Goal: Task Accomplishment & Management: Complete application form

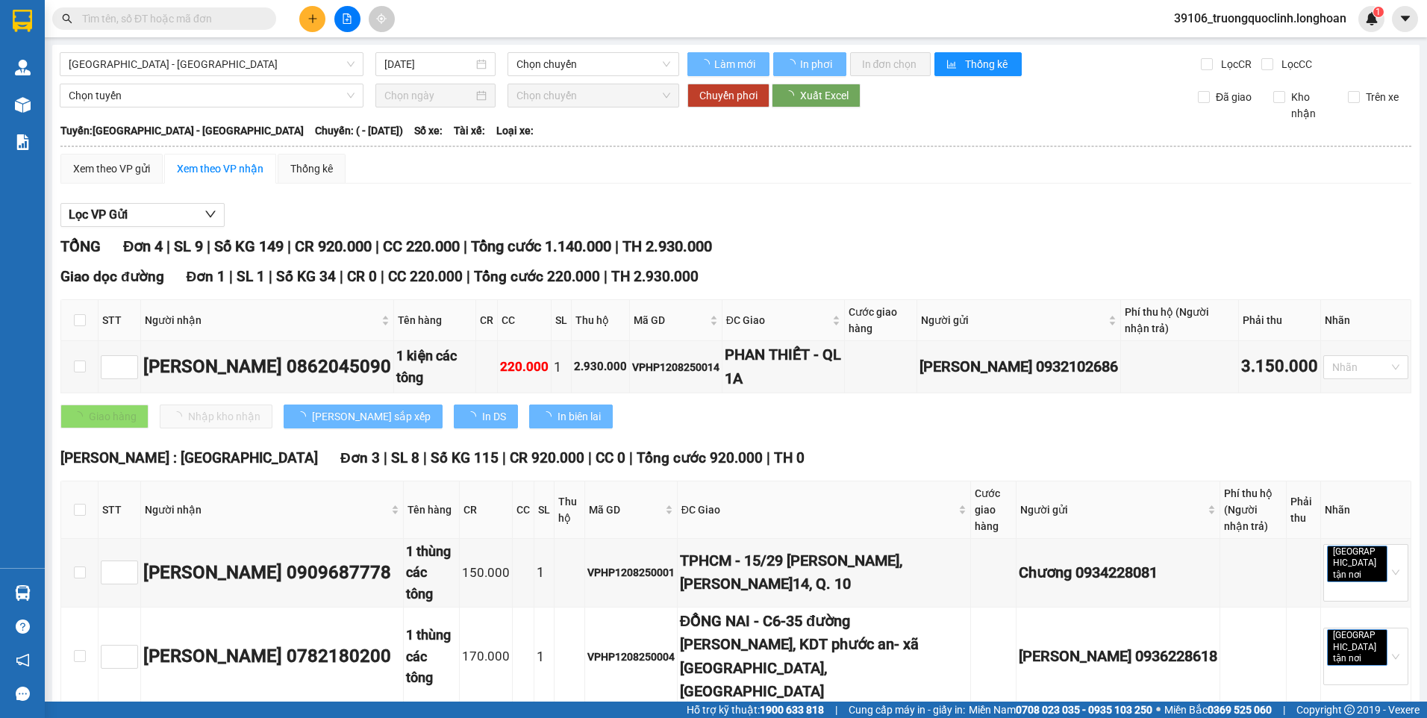
type input "[DATE]"
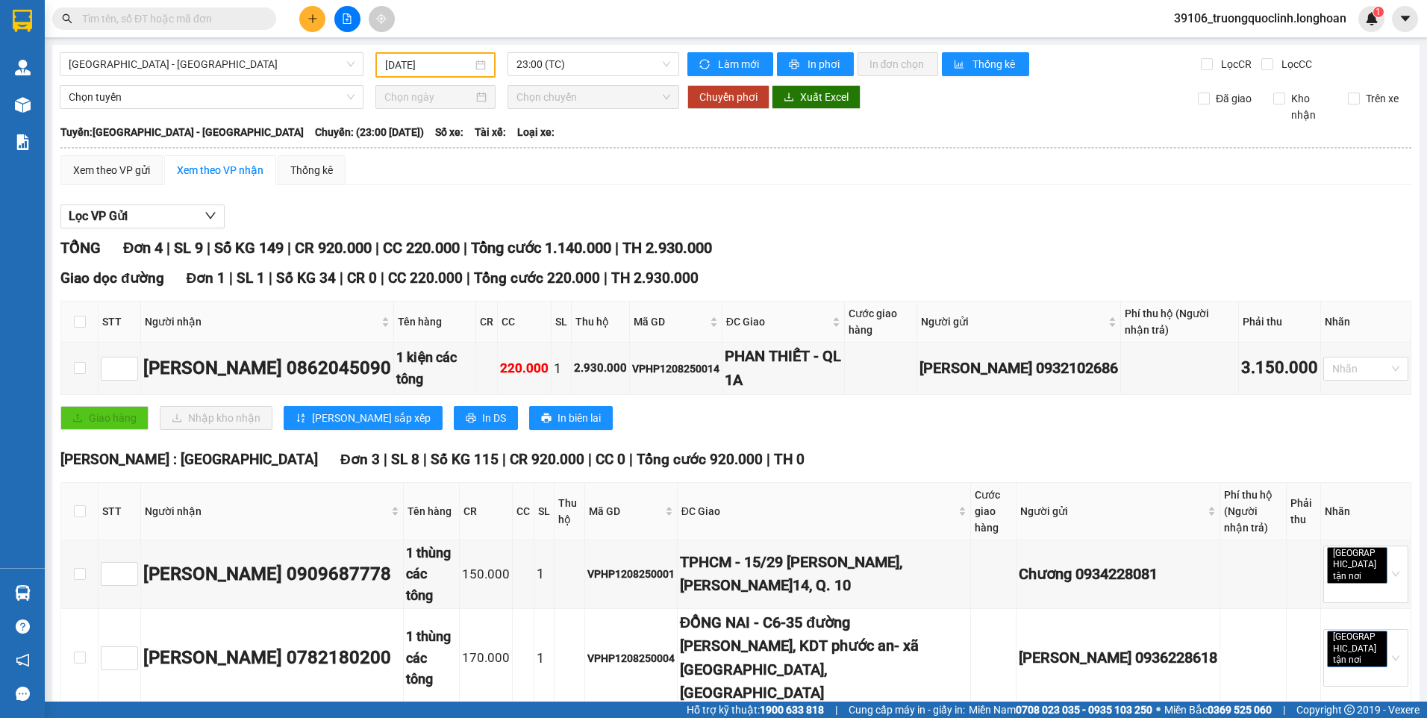
click at [178, 22] on input "text" at bounding box center [170, 18] width 176 height 16
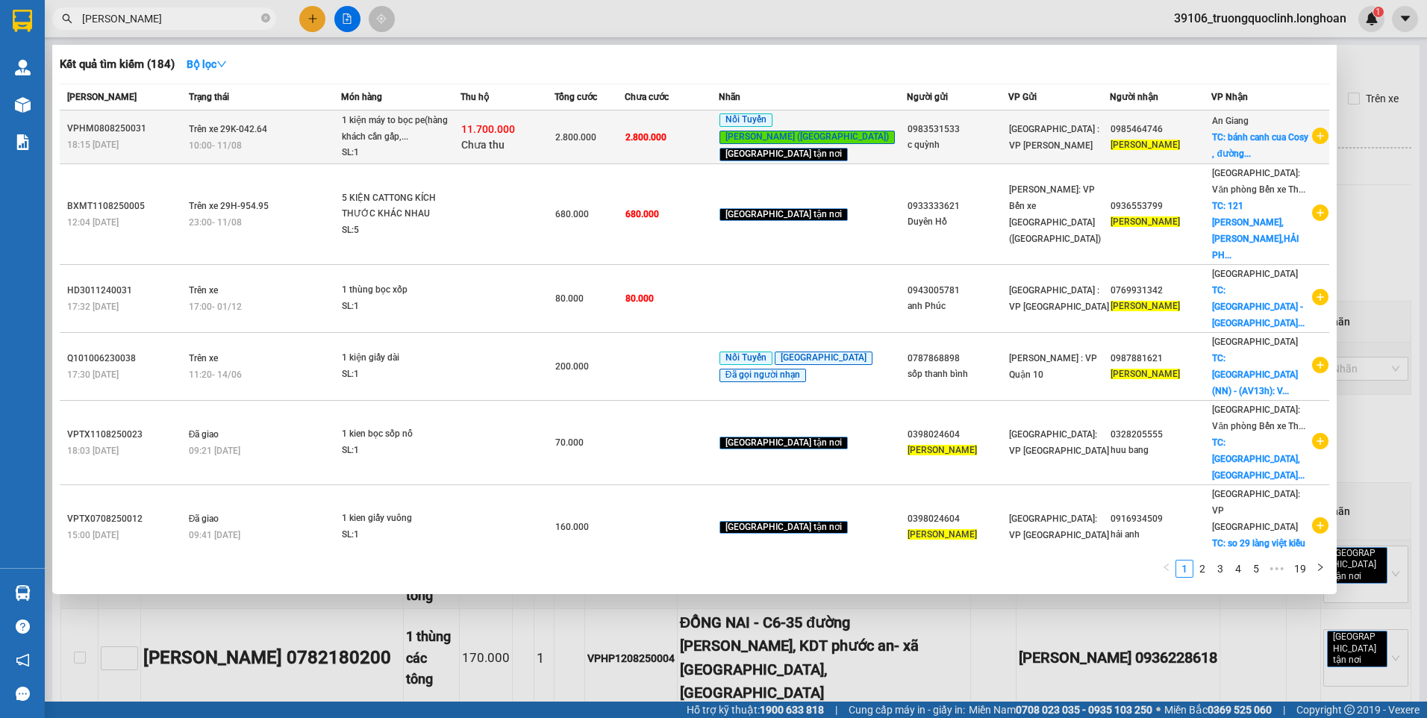
type input "[PERSON_NAME]"
click at [303, 134] on td "Trên xe 29K-042.64 10:00 [DATE]" at bounding box center [263, 137] width 157 height 54
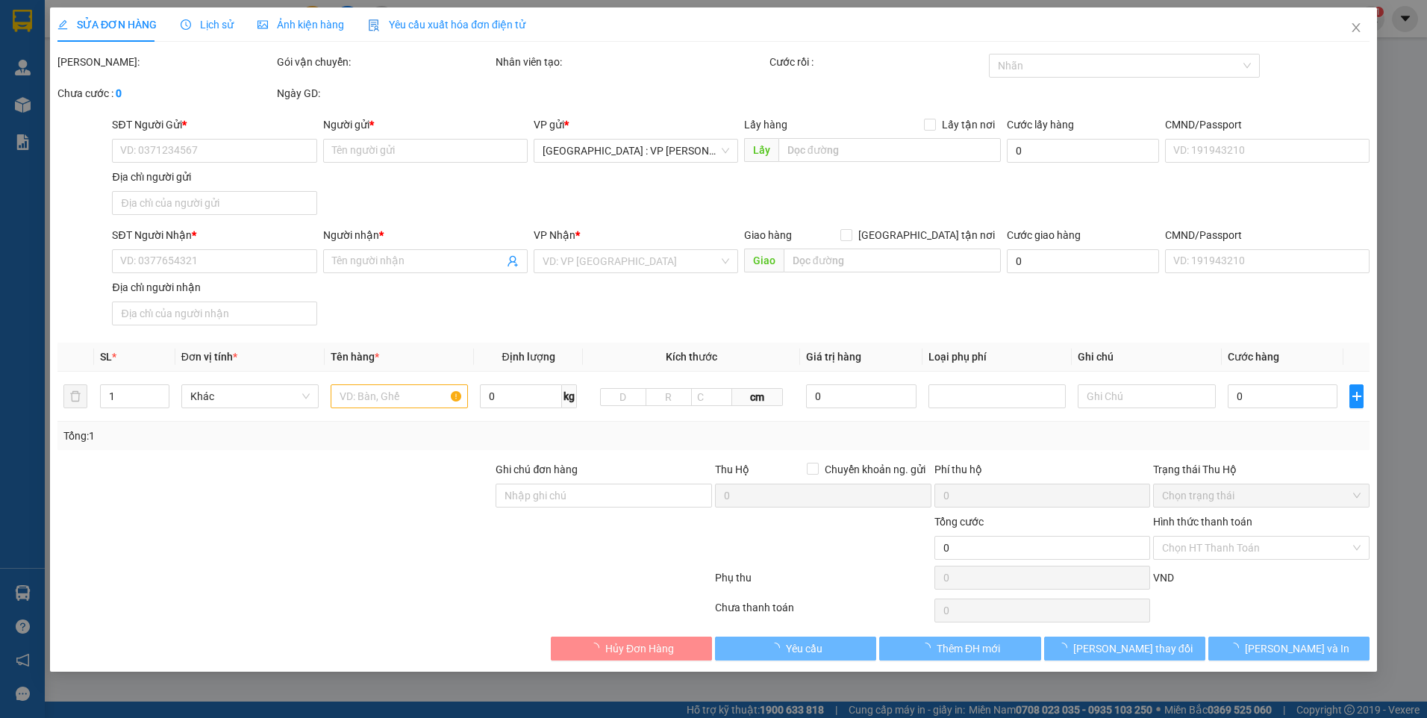
type input "0983531533"
type input "c quỳnh"
type input "0985464746"
type input "[PERSON_NAME]"
checkbox input "true"
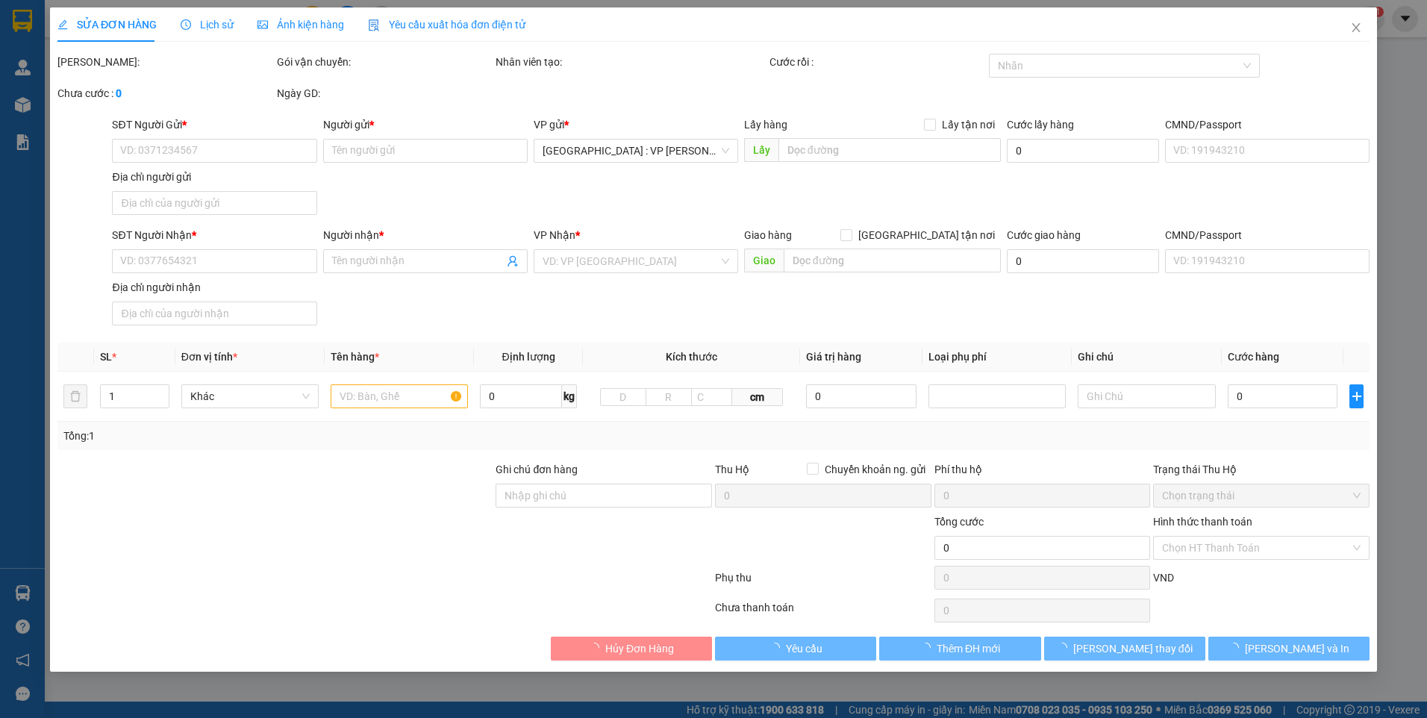
type input "bánh canh cua Cosy , đường tỉnh lộ 941, xã [GEOGRAPHIC_DATA] (xéo điện máy xanh…"
type input "nhận nguyên kiện,giao nguyên kiện,bể vỡ k đền"
type input "2.800.000"
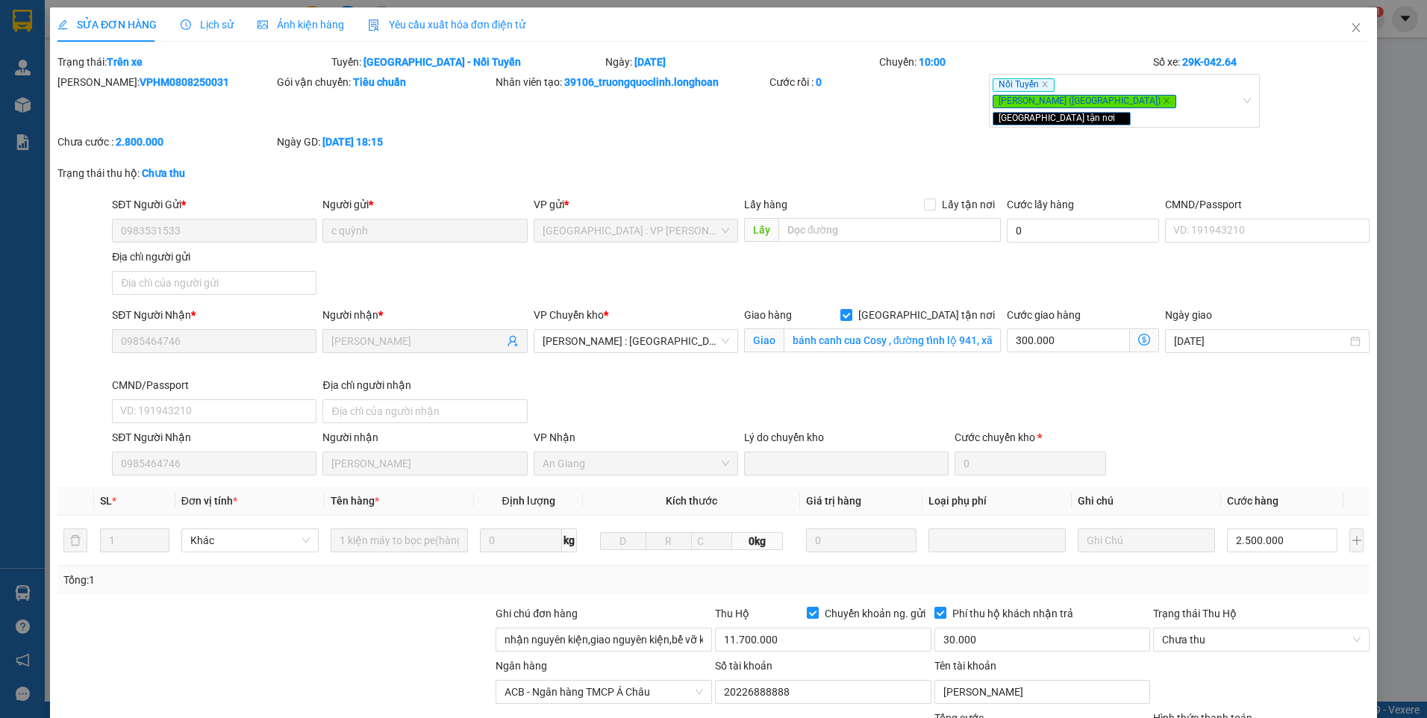
click at [201, 21] on span "Lịch sử" at bounding box center [207, 25] width 53 height 12
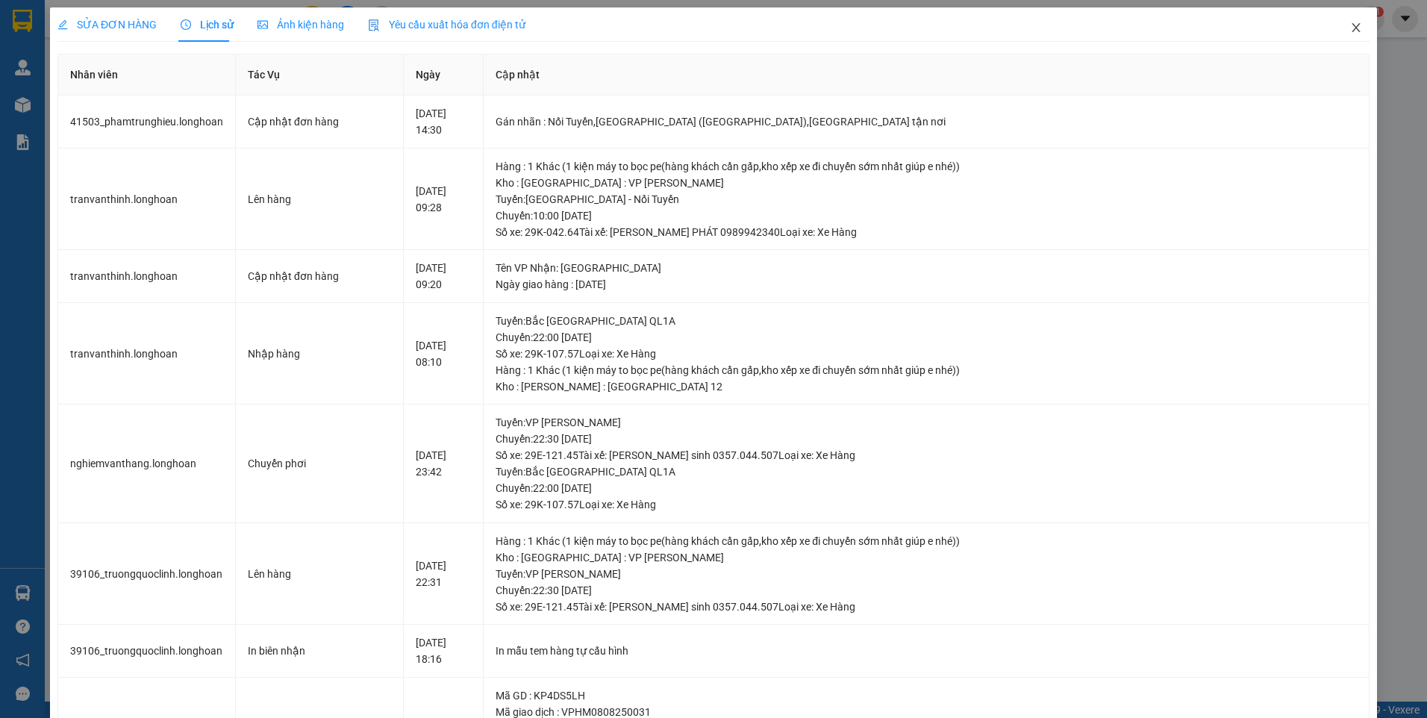
click at [1350, 27] on icon "close" at bounding box center [1356, 28] width 12 height 12
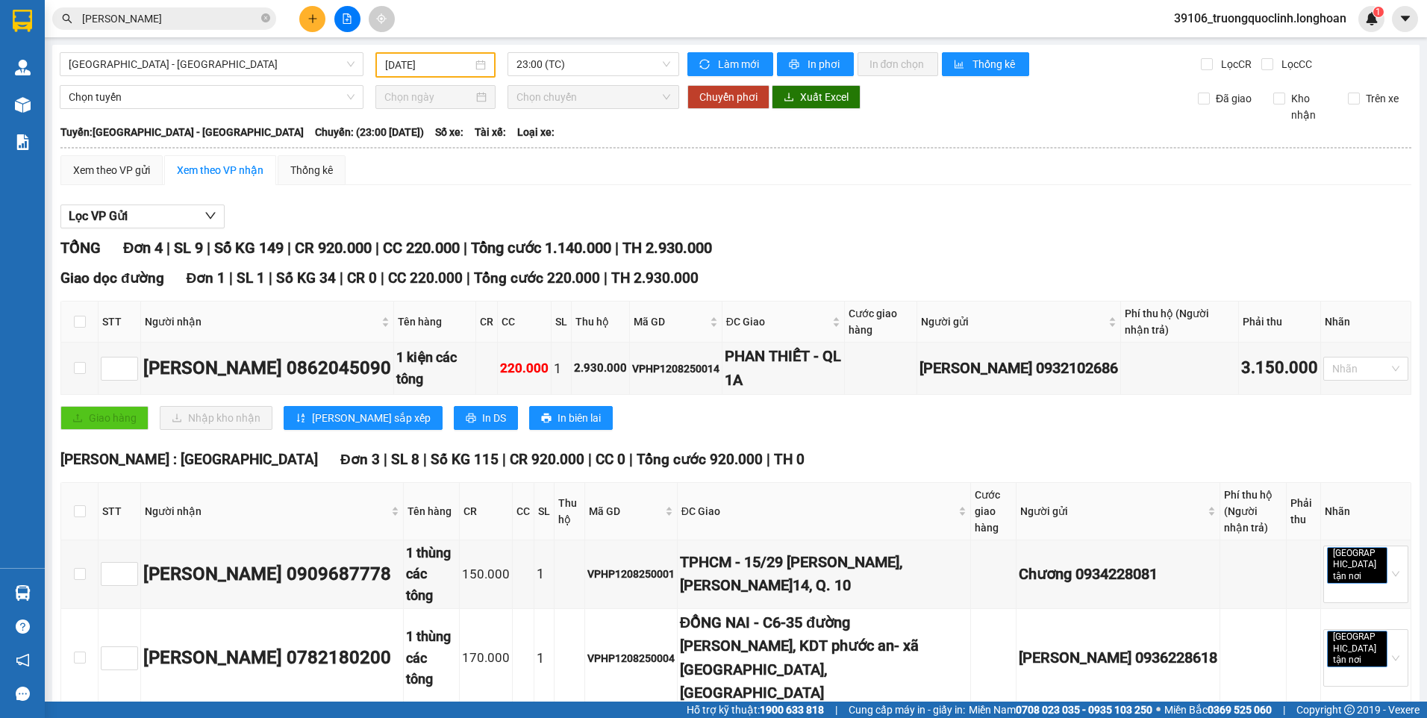
click at [205, 16] on input "[PERSON_NAME]" at bounding box center [170, 18] width 176 height 16
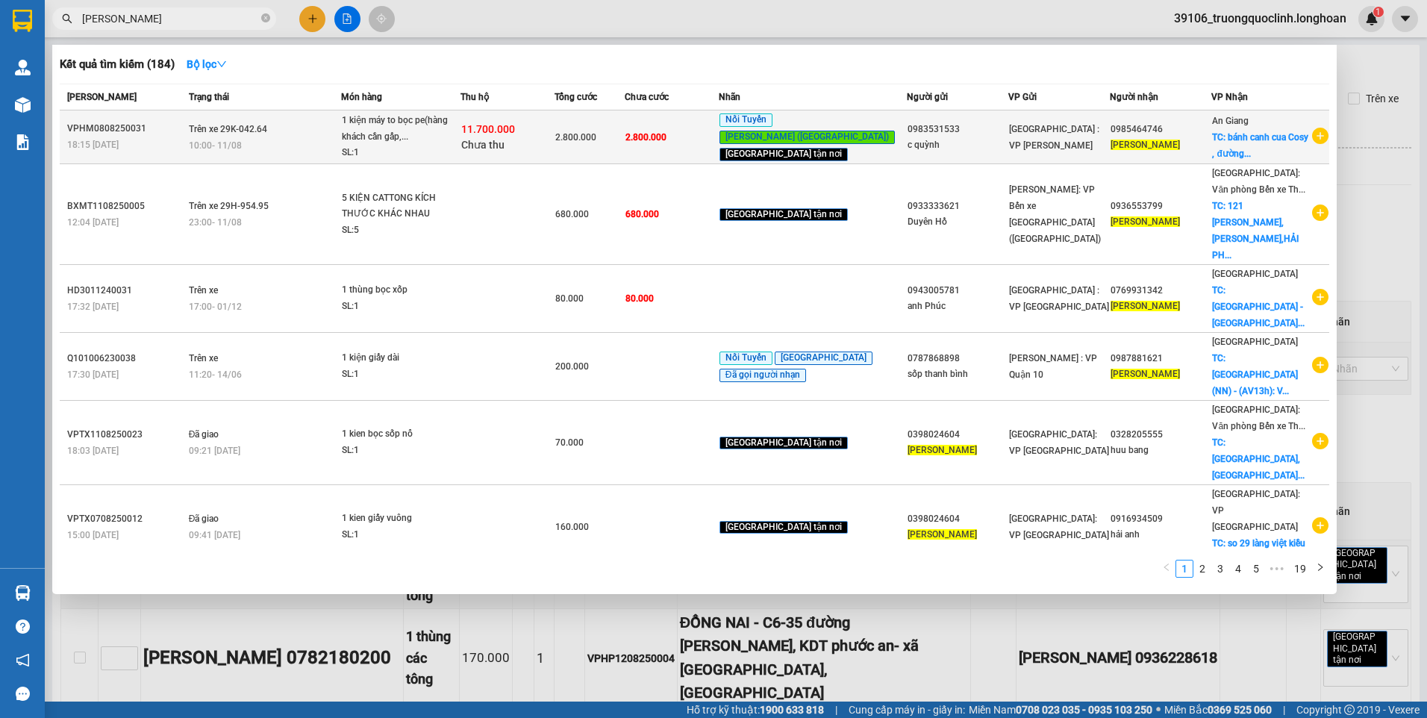
click at [342, 128] on td "Trên xe 29K-042.64 10:00 [DATE]" at bounding box center [263, 137] width 157 height 54
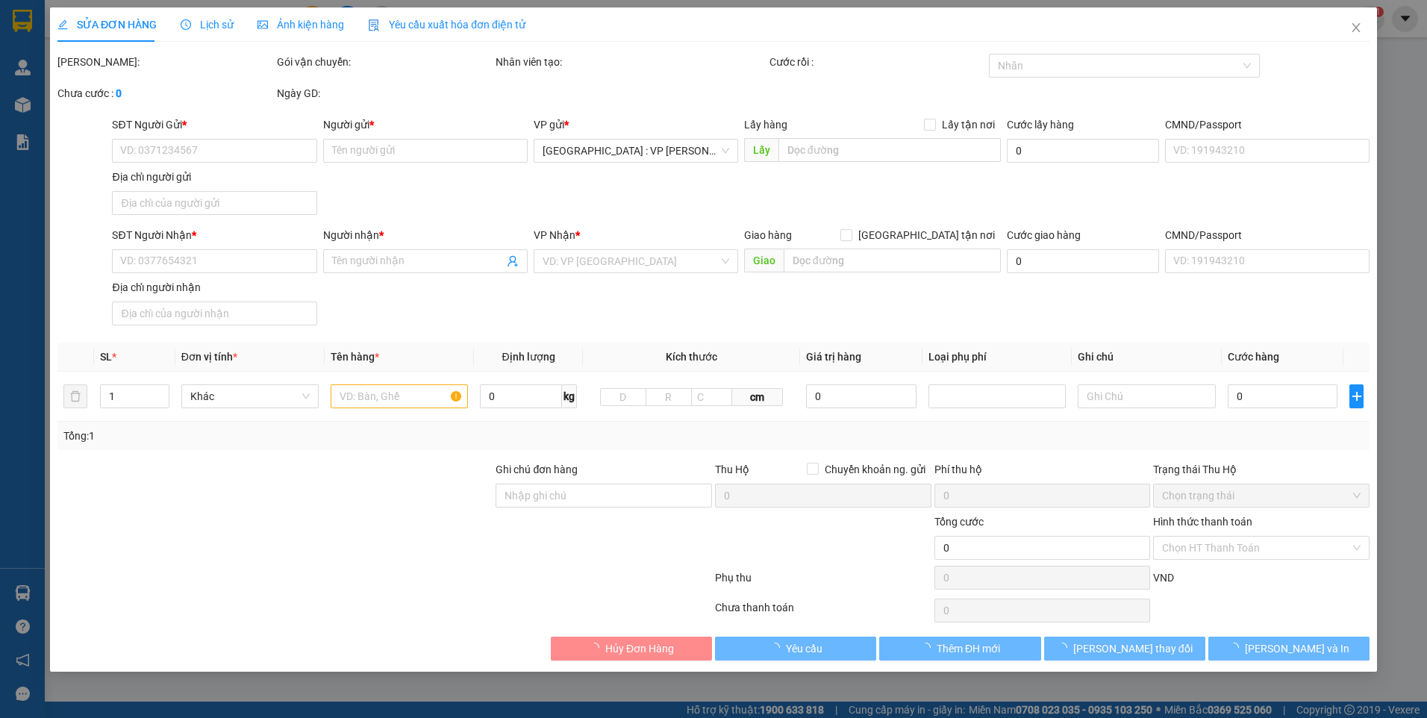
type input "0983531533"
type input "c quỳnh"
type input "0985464746"
type input "[PERSON_NAME]"
checkbox input "true"
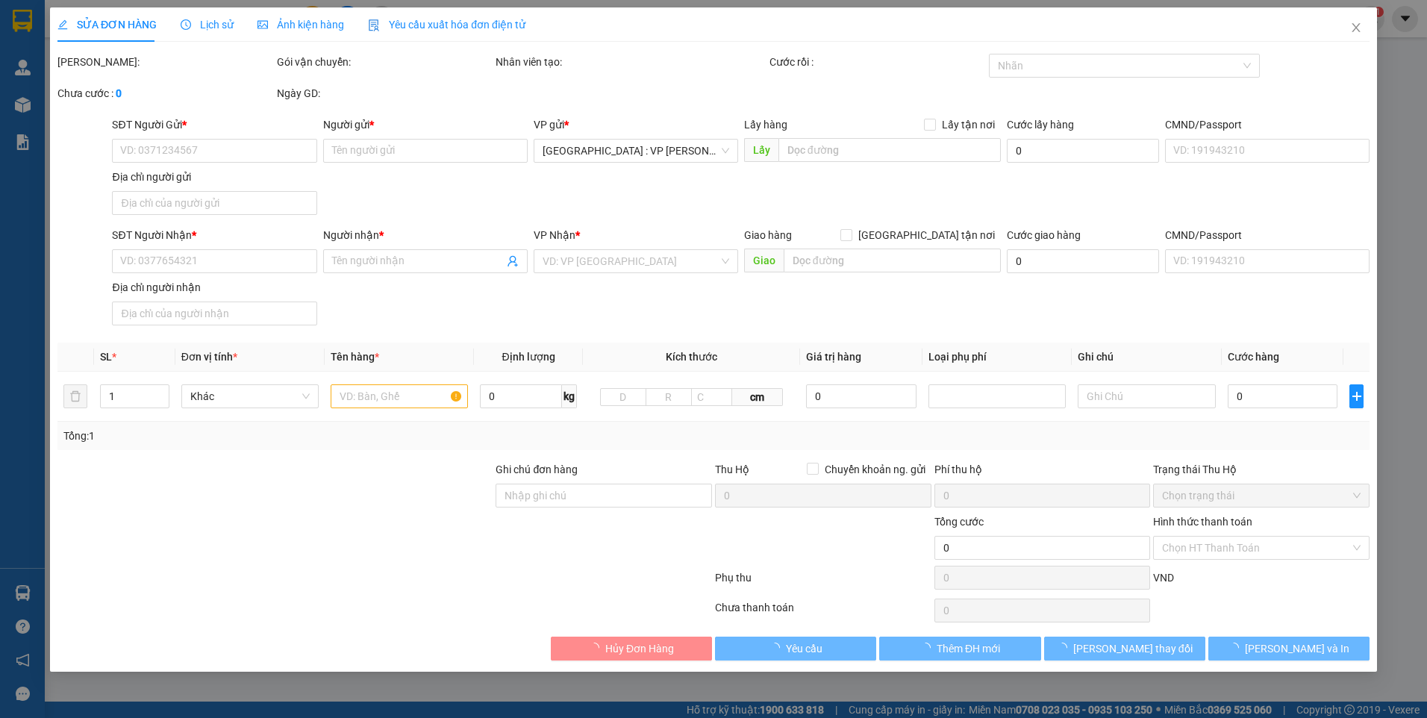
type input "bánh canh cua Cosy , đường tỉnh lộ 941, xã [GEOGRAPHIC_DATA] (xéo điện máy xanh…"
type input "nhận nguyên kiện,giao nguyên kiện,bể vỡ k đền"
type input "2.800.000"
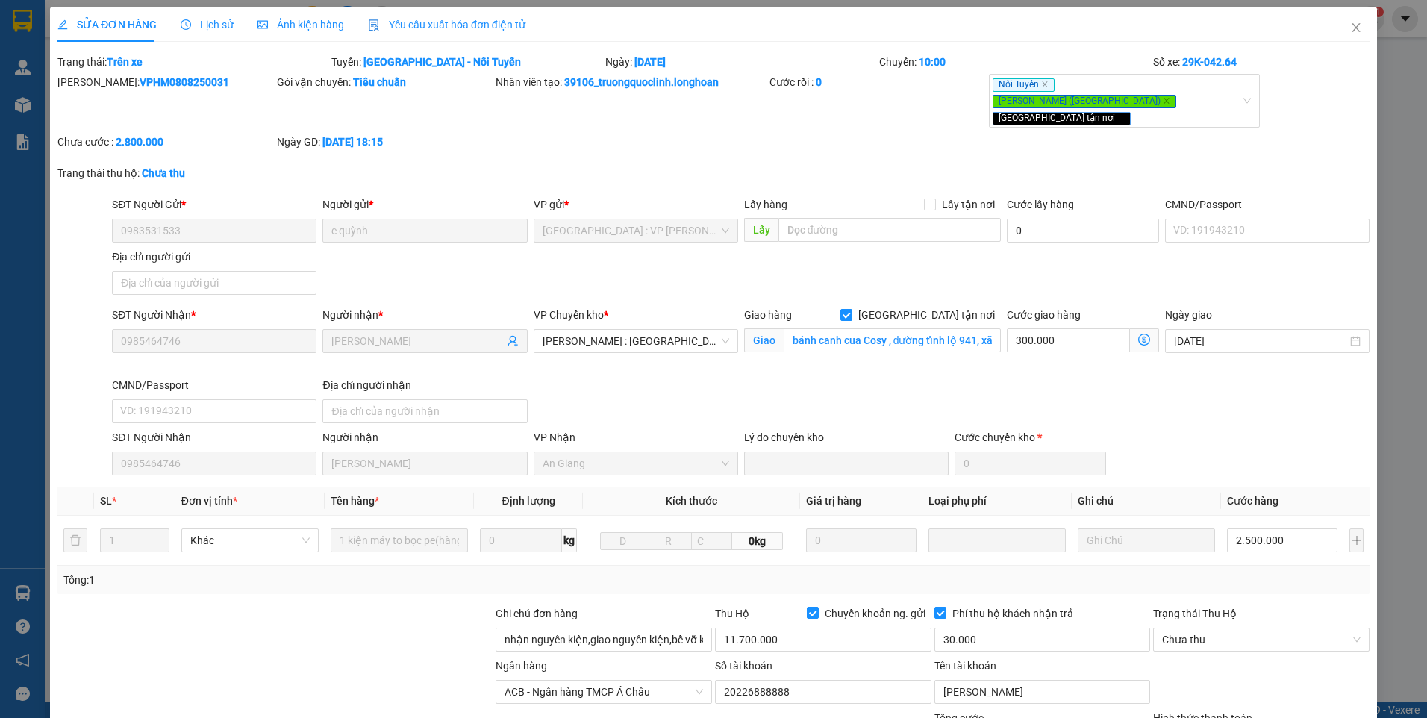
scroll to position [140, 0]
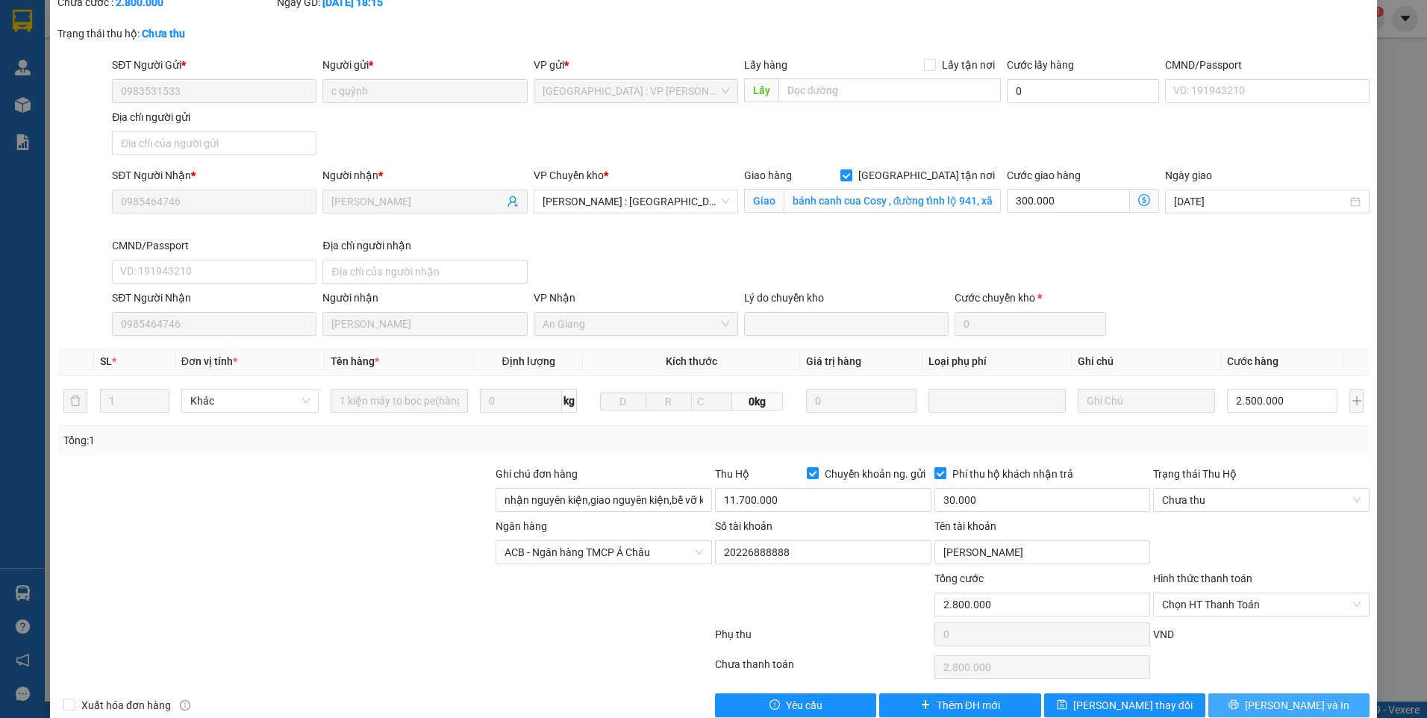
click at [1243, 693] on button "[PERSON_NAME] và In" at bounding box center [1288, 705] width 161 height 24
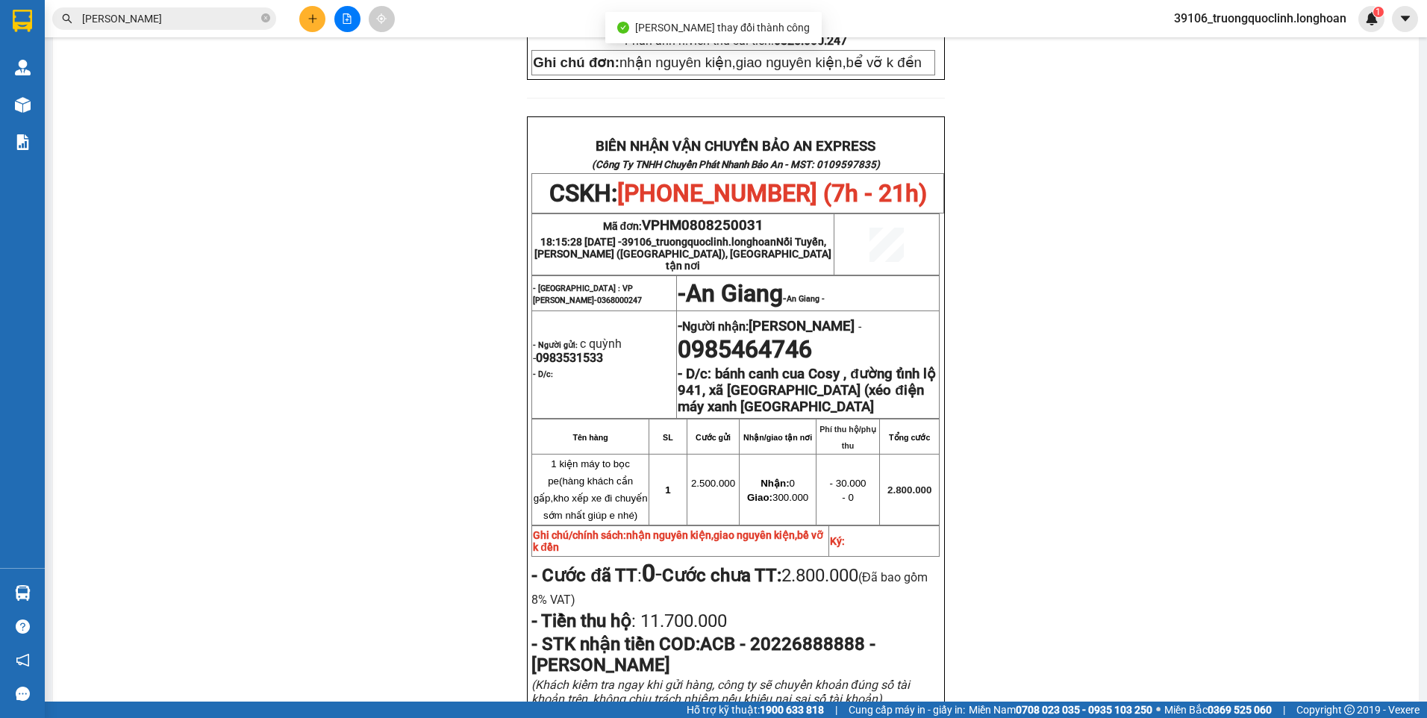
scroll to position [672, 0]
